Goal: Task Accomplishment & Management: Manage account settings

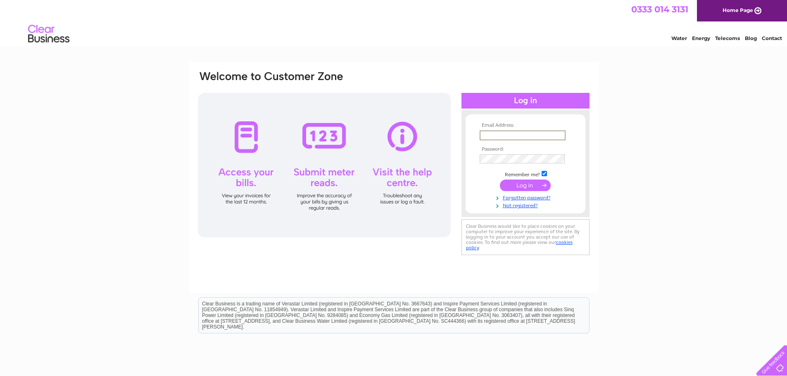
click at [518, 131] on input "text" at bounding box center [523, 136] width 86 height 10
drag, startPoint x: 514, startPoint y: 132, endPoint x: 445, endPoint y: 138, distance: 70.1
click at [445, 138] on div "Email Address: mark Invalid Email Address Password:" at bounding box center [393, 167] width 393 height 195
paste input ".johnston@specsavers.com"
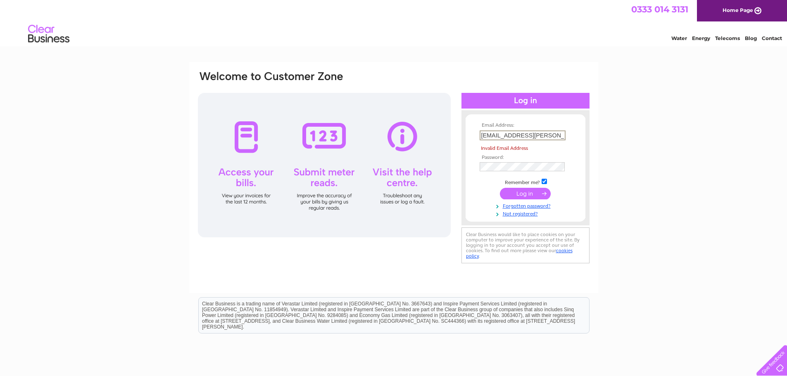
scroll to position [0, 4]
type input "[EMAIL_ADDRESS][PERSON_NAME][DOMAIN_NAME]"
click at [521, 196] on link "Forgotten password?" at bounding box center [527, 197] width 94 height 8
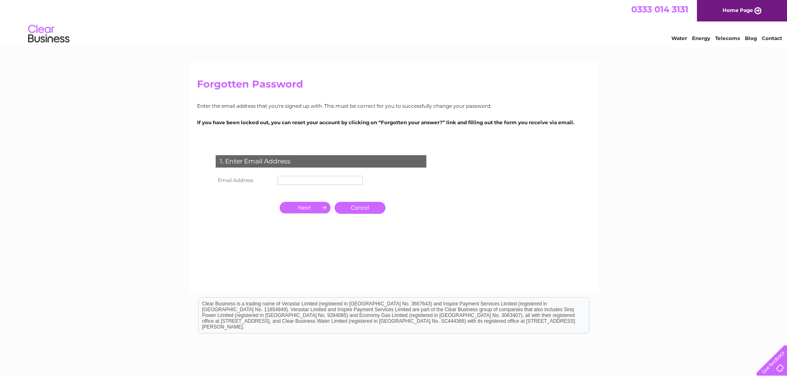
click at [340, 181] on input "text" at bounding box center [320, 180] width 85 height 9
paste input "[EMAIL_ADDRESS][PERSON_NAME][DOMAIN_NAME]"
type input "mark.johnston@specsavers.com"
click at [320, 207] on input "button" at bounding box center [305, 209] width 51 height 12
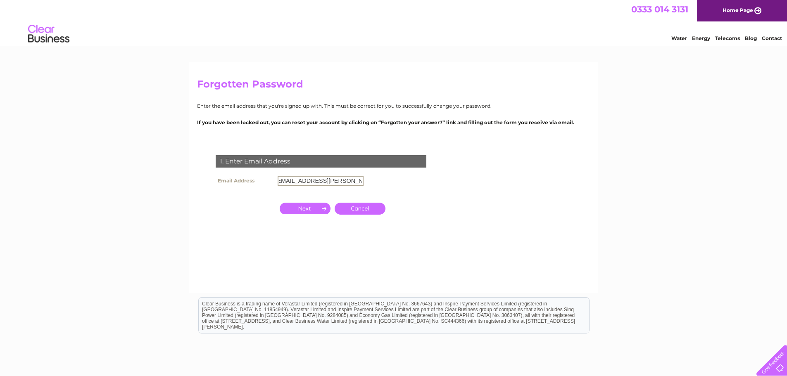
scroll to position [0, 0]
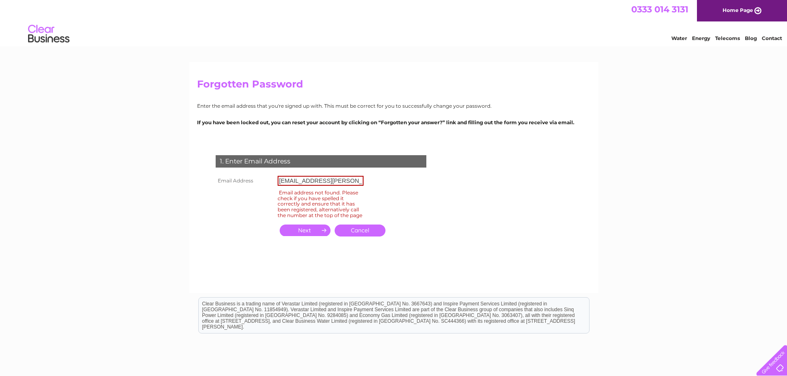
click at [317, 235] on input "button" at bounding box center [305, 231] width 51 height 12
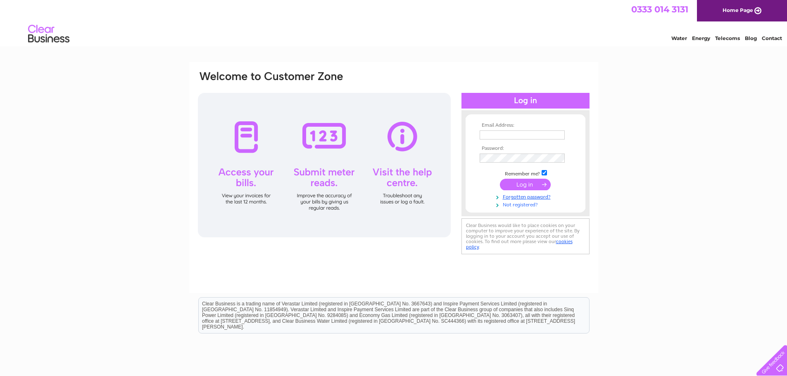
click at [530, 203] on link "Not registered?" at bounding box center [527, 204] width 94 height 8
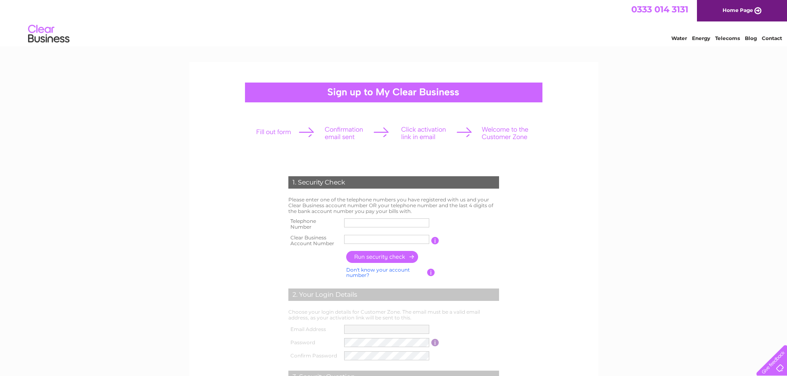
click at [393, 223] on input "text" at bounding box center [386, 223] width 85 height 9
click at [370, 236] on input "text" at bounding box center [386, 239] width 85 height 9
type input "31321524"
click at [395, 255] on input "button" at bounding box center [382, 257] width 73 height 12
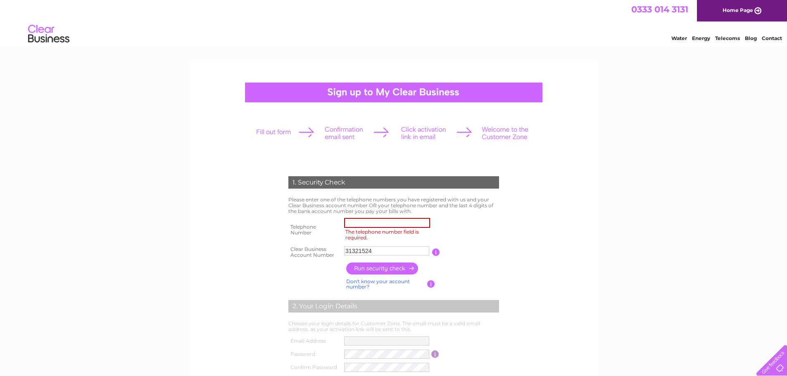
click at [382, 226] on input "The telephone number field is required." at bounding box center [387, 223] width 86 height 10
paste input "0)7514 7340"
click at [350, 225] on input "0)7514 7340" at bounding box center [387, 223] width 86 height 10
click at [369, 266] on input "button" at bounding box center [382, 269] width 73 height 12
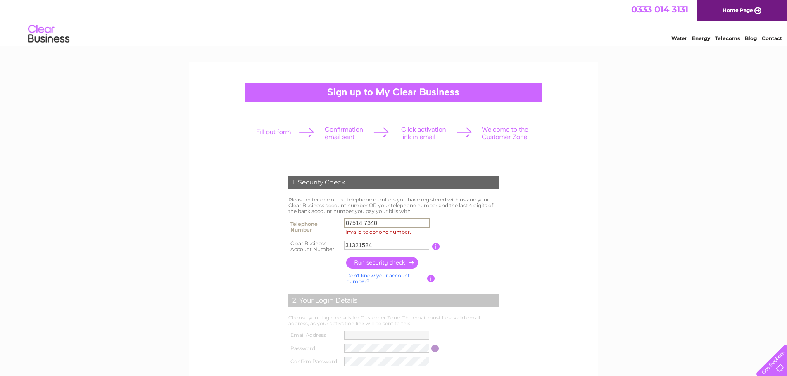
click at [364, 220] on input "07514 7340" at bounding box center [387, 223] width 86 height 10
click at [369, 222] on input "075147340" at bounding box center [387, 223] width 86 height 10
type input "0751473040"
click at [374, 265] on input "button" at bounding box center [382, 263] width 73 height 12
click at [374, 259] on input "button" at bounding box center [382, 263] width 73 height 12
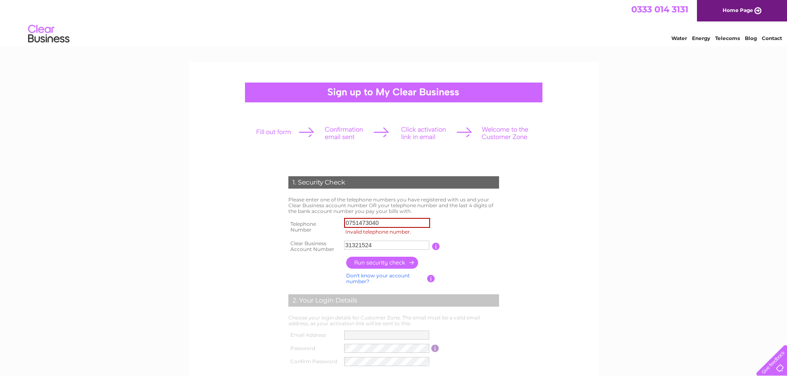
click at [387, 212] on td "Please enter one of the telephone numbers you have registered with us and your …" at bounding box center [393, 205] width 215 height 21
click at [383, 226] on input "0751473040" at bounding box center [387, 223] width 86 height 10
click at [361, 223] on input "0751473040" at bounding box center [387, 223] width 86 height 10
drag, startPoint x: 384, startPoint y: 222, endPoint x: 327, endPoint y: 222, distance: 56.6
click at [327, 222] on tr "Telephone Number 0751473040 Invalid telephone number." at bounding box center [393, 227] width 215 height 22
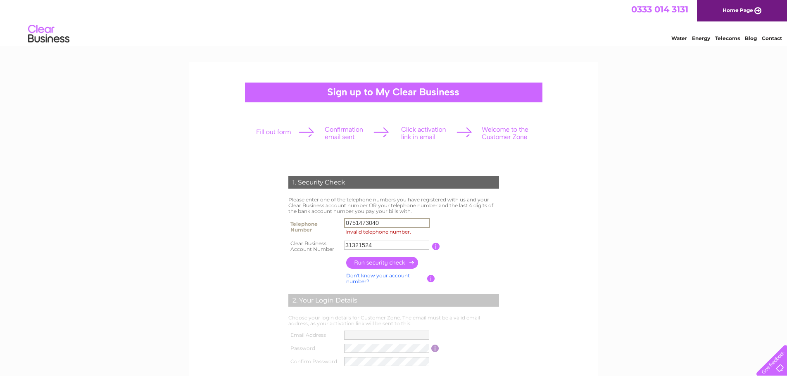
click at [385, 224] on input "0751473040" at bounding box center [387, 223] width 86 height 10
drag, startPoint x: 385, startPoint y: 223, endPoint x: 314, endPoint y: 217, distance: 70.9
click at [314, 217] on tr "Telephone Number 0751473040 Invalid telephone number." at bounding box center [393, 227] width 215 height 22
paste input "0)7514 7340"
click at [352, 223] on input "0)7514 7340" at bounding box center [387, 223] width 86 height 10
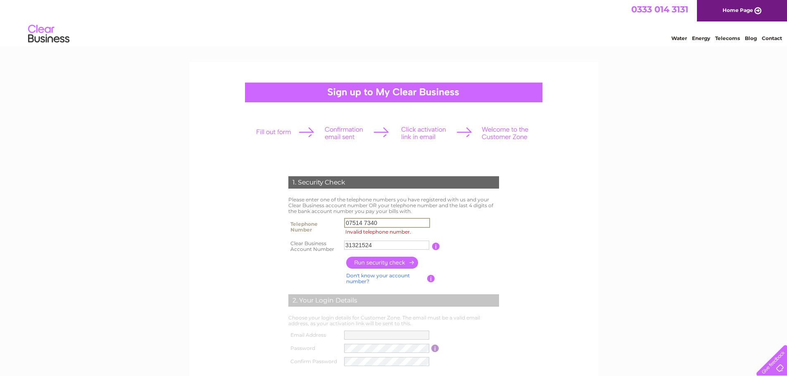
click at [364, 224] on input "07514 7340" at bounding box center [387, 223] width 86 height 10
click at [369, 223] on input "075147340" at bounding box center [387, 223] width 86 height 10
drag, startPoint x: 382, startPoint y: 224, endPoint x: 321, endPoint y: 219, distance: 60.9
click at [324, 222] on tr "Telephone Number 075147340 Invalid telephone number." at bounding box center [393, 227] width 215 height 22
type input "0"
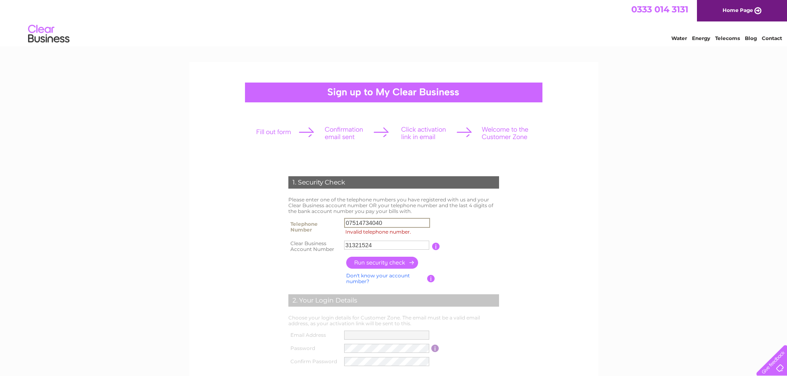
type input "07514734040"
click at [387, 263] on input "button" at bounding box center [382, 263] width 73 height 12
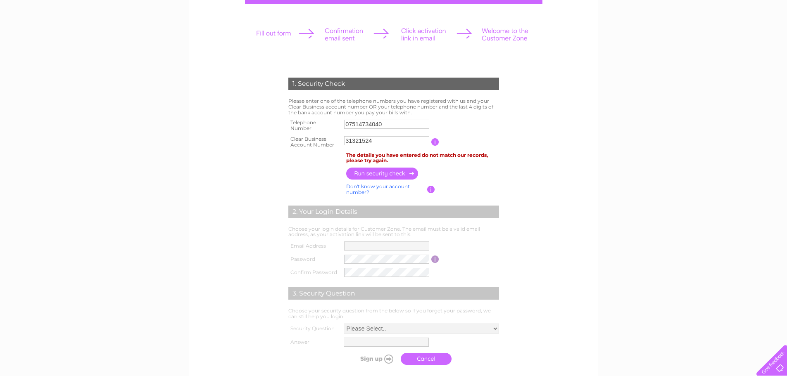
scroll to position [124, 0]
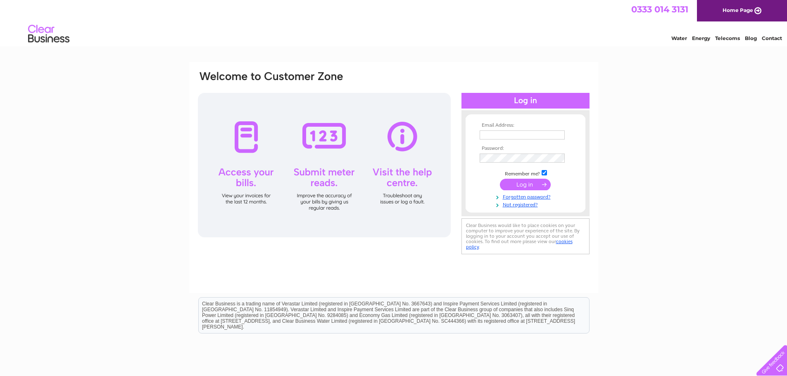
click at [521, 142] on td at bounding box center [526, 144] width 96 height 4
click at [520, 133] on input "text" at bounding box center [523, 136] width 86 height 10
paste input "[DOMAIN_NAME][EMAIL_ADDRESS][DOMAIN_NAME]"
type input "[DOMAIN_NAME][EMAIL_ADDRESS][DOMAIN_NAME]"
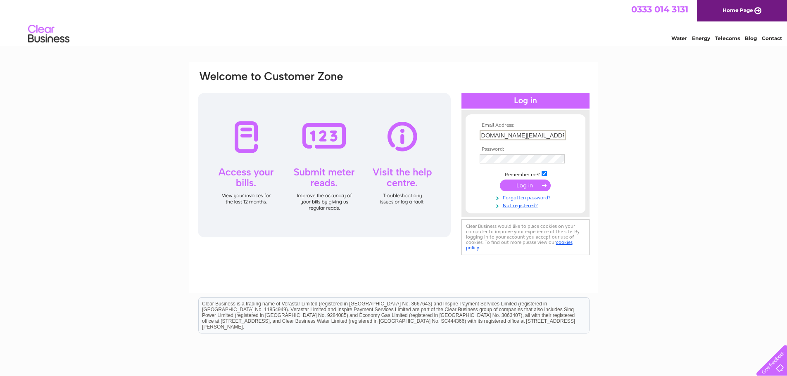
click at [524, 198] on link "Forgotten password?" at bounding box center [527, 197] width 94 height 8
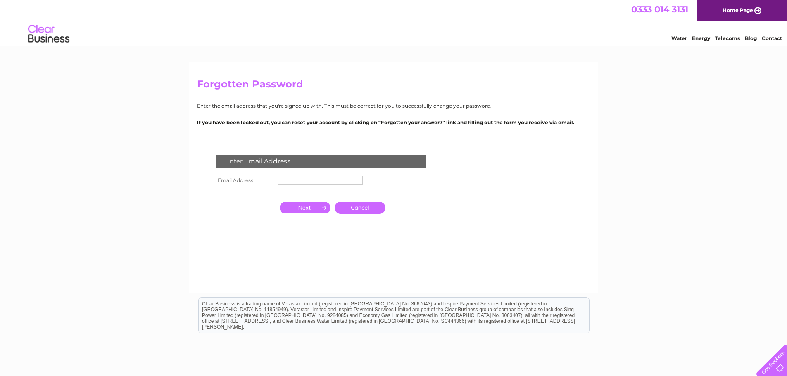
click at [300, 182] on input "text" at bounding box center [320, 180] width 85 height 9
paste input "[DOMAIN_NAME][EMAIL_ADDRESS][DOMAIN_NAME]"
type input "[DOMAIN_NAME][EMAIL_ADDRESS][DOMAIN_NAME]"
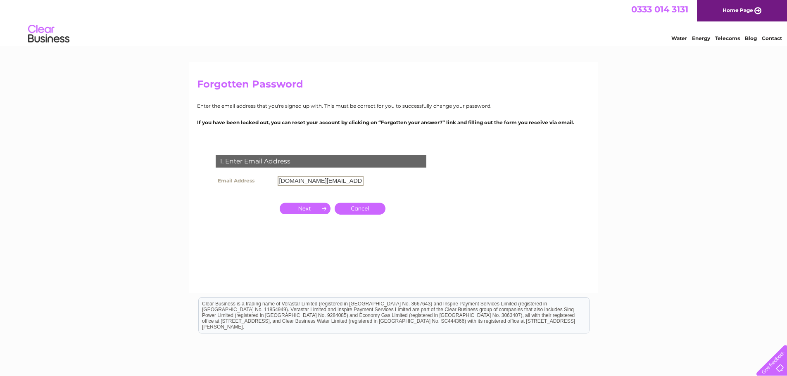
click at [300, 210] on input "button" at bounding box center [305, 209] width 51 height 12
